Goal: Task Accomplishment & Management: Manage account settings

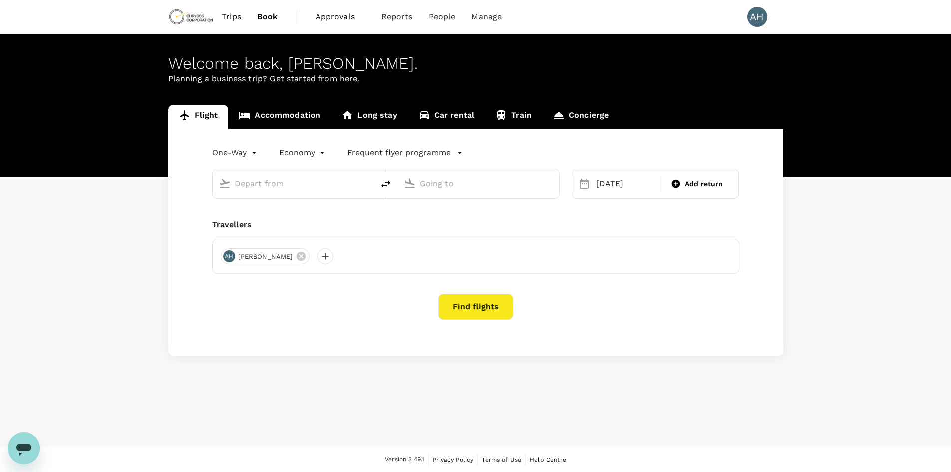
type input "London Heathrow (LHR)"
type input "Adelaide (ADL)"
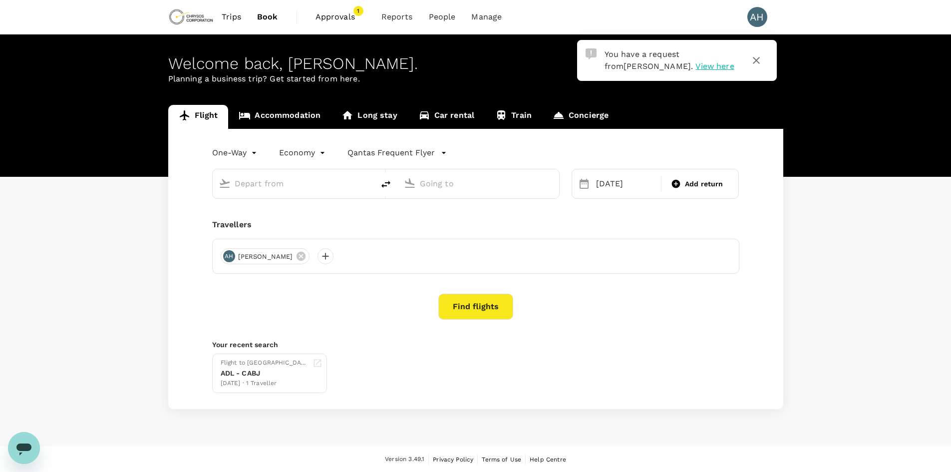
type input "London Heathrow (LHR)"
type input "Adelaide (ADL)"
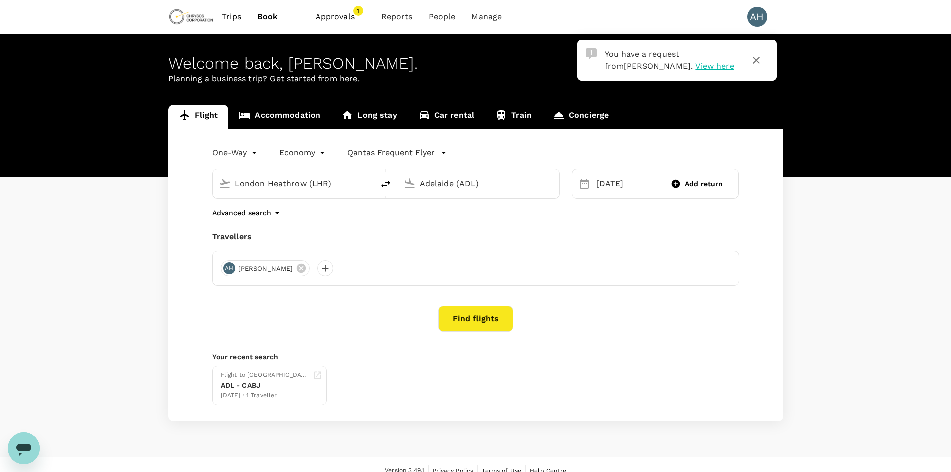
click at [696, 66] on span "View here" at bounding box center [715, 65] width 38 height 9
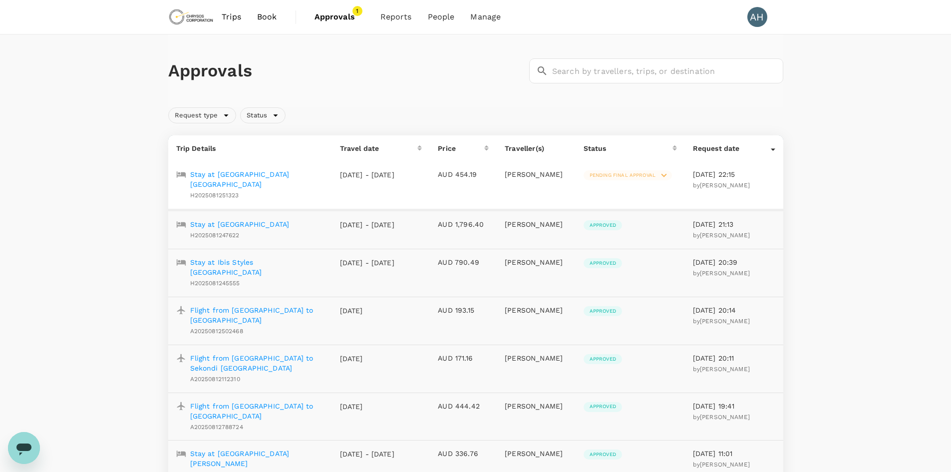
click at [640, 175] on span "Pending final approval" at bounding box center [623, 175] width 78 height 7
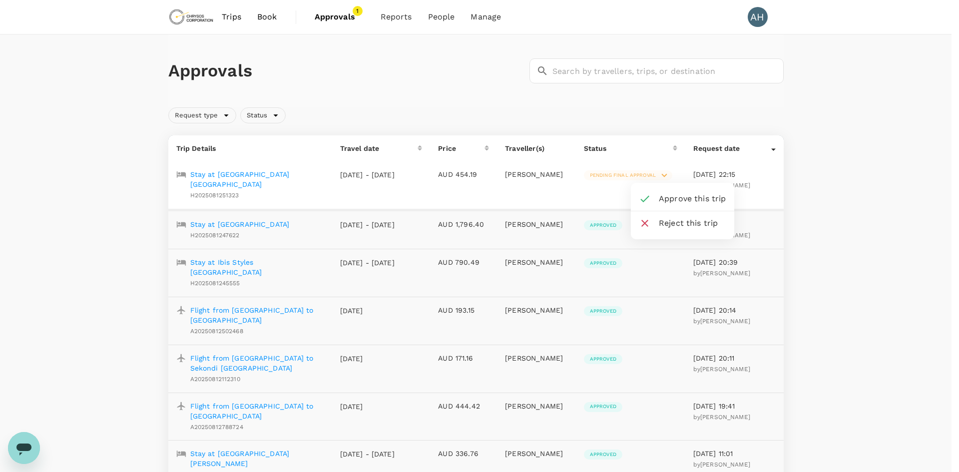
click at [676, 200] on span "Approve this trip" at bounding box center [692, 199] width 67 height 12
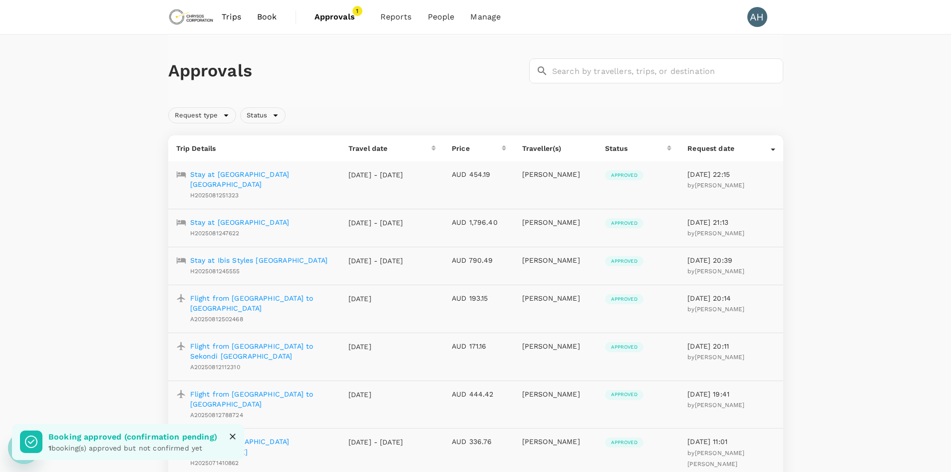
click at [342, 16] on span "Approvals" at bounding box center [340, 17] width 50 height 12
